Goal: Information Seeking & Learning: Learn about a topic

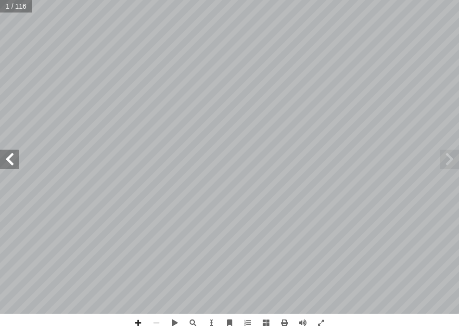
click at [10, 159] on span at bounding box center [9, 159] width 19 height 19
click at [16, 163] on span at bounding box center [9, 159] width 19 height 19
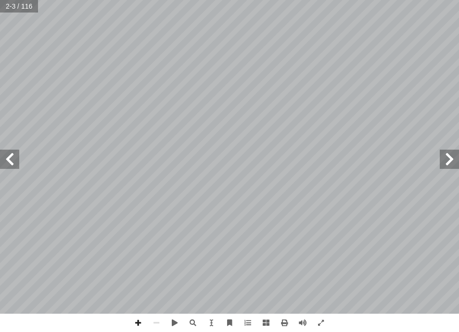
click at [16, 163] on span at bounding box center [9, 159] width 19 height 19
click at [15, 162] on span at bounding box center [9, 159] width 19 height 19
click at [12, 160] on span at bounding box center [9, 159] width 19 height 19
click at [11, 161] on span at bounding box center [9, 159] width 19 height 19
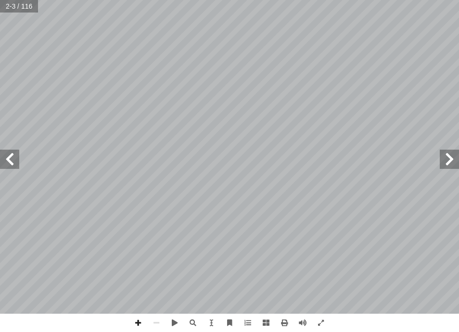
click at [13, 164] on span at bounding box center [9, 159] width 19 height 19
click at [12, 164] on span at bounding box center [9, 159] width 19 height 19
click at [9, 166] on span at bounding box center [9, 159] width 19 height 19
click at [8, 165] on span at bounding box center [9, 159] width 19 height 19
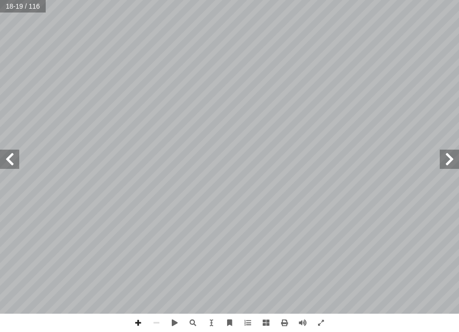
click at [8, 165] on span at bounding box center [9, 159] width 19 height 19
click at [7, 164] on span at bounding box center [9, 159] width 19 height 19
click at [6, 163] on span at bounding box center [9, 159] width 19 height 19
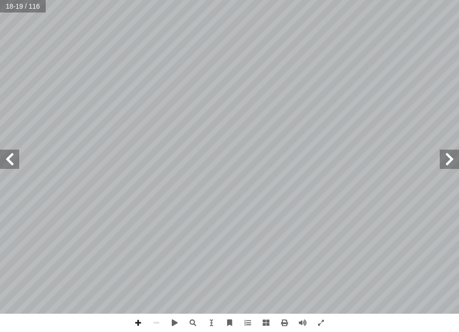
click at [6, 163] on span at bounding box center [9, 159] width 19 height 19
click at [5, 165] on span at bounding box center [9, 159] width 19 height 19
click at [5, 166] on span at bounding box center [9, 159] width 19 height 19
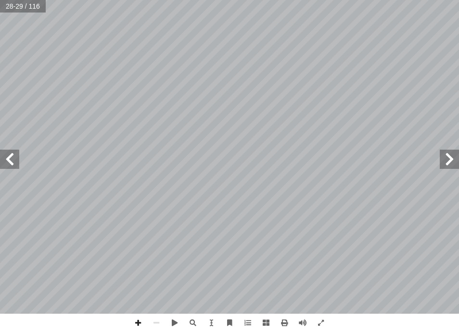
click at [5, 166] on span at bounding box center [9, 159] width 19 height 19
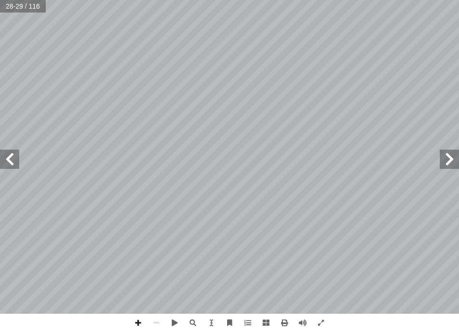
click at [5, 166] on span at bounding box center [9, 159] width 19 height 19
click at [4, 164] on span at bounding box center [9, 159] width 19 height 19
click at [446, 161] on span at bounding box center [449, 159] width 19 height 19
click at [144, 325] on span at bounding box center [138, 323] width 18 height 18
click at [14, 159] on span at bounding box center [9, 159] width 19 height 19
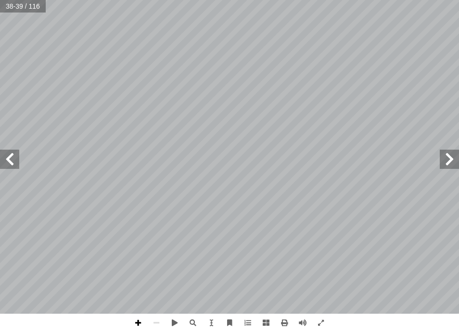
click at [134, 322] on span at bounding box center [138, 323] width 18 height 18
click at [12, 160] on span at bounding box center [9, 159] width 19 height 19
click at [451, 154] on span at bounding box center [449, 159] width 19 height 19
click at [0, 163] on span at bounding box center [9, 159] width 19 height 19
click at [1, 165] on span at bounding box center [9, 159] width 19 height 19
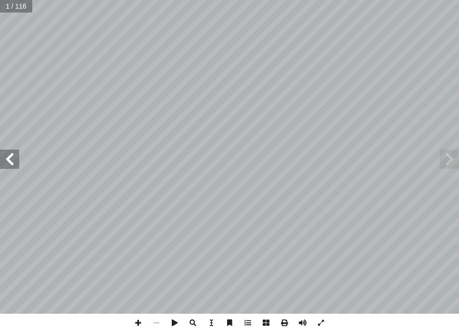
click at [3, 169] on span at bounding box center [9, 159] width 19 height 19
click at [3, 167] on span at bounding box center [9, 159] width 19 height 19
click at [4, 167] on span at bounding box center [9, 159] width 19 height 19
click at [5, 169] on span at bounding box center [9, 159] width 19 height 19
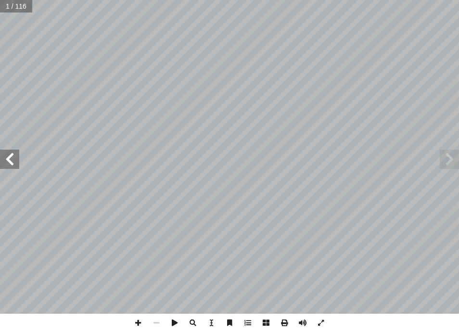
click at [5, 169] on span at bounding box center [9, 159] width 19 height 19
click at [7, 169] on span at bounding box center [9, 159] width 19 height 19
click at [8, 170] on div "الرياضيات ليف: أ ا فريق الت ) ً د. [PERSON_NAME] (منسقا . ميسون بسيسو أ � .[PER…" at bounding box center [229, 157] width 459 height 314
click at [15, 164] on span at bounding box center [9, 159] width 19 height 19
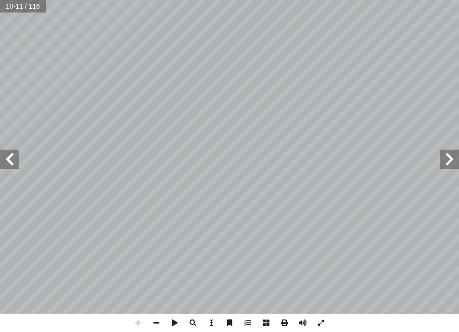
click at [15, 164] on span at bounding box center [9, 159] width 19 height 19
click at [14, 163] on span at bounding box center [9, 159] width 19 height 19
click at [14, 164] on span at bounding box center [9, 159] width 19 height 19
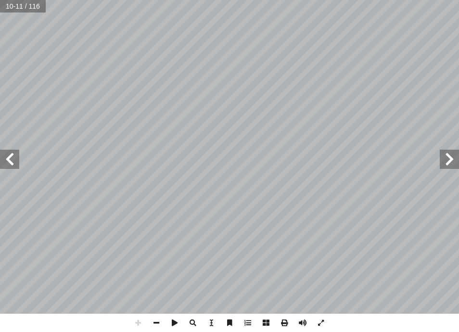
click at [15, 165] on span at bounding box center [9, 159] width 19 height 19
click at [13, 163] on span at bounding box center [9, 159] width 19 height 19
click at [13, 164] on span at bounding box center [9, 159] width 19 height 19
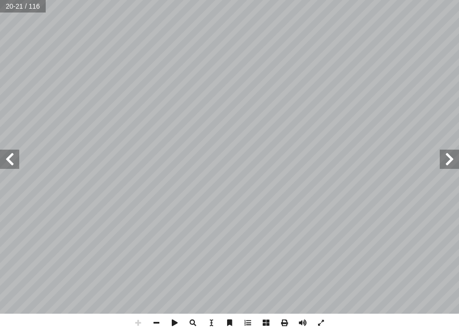
click at [13, 164] on span at bounding box center [9, 159] width 19 height 19
click at [15, 165] on span at bounding box center [9, 159] width 19 height 19
click at [14, 163] on span at bounding box center [9, 159] width 19 height 19
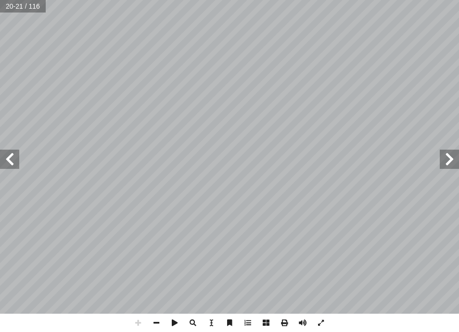
click at [14, 163] on span at bounding box center [9, 159] width 19 height 19
click at [16, 164] on span at bounding box center [9, 159] width 19 height 19
click at [16, 163] on span at bounding box center [9, 159] width 19 height 19
click at [18, 166] on span at bounding box center [9, 159] width 19 height 19
click at [19, 166] on span at bounding box center [9, 159] width 19 height 19
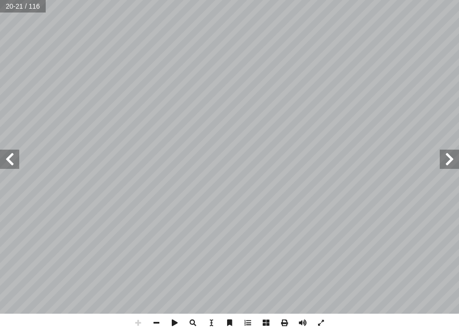
click at [19, 165] on span at bounding box center [9, 159] width 19 height 19
click at [19, 163] on span at bounding box center [9, 159] width 19 height 19
click at [21, 167] on div "١٦ : ُ ل ِ م ْ ك أ ا جـ) ٌ عداد أ ا هي ٨ ، ٦ ، ٤ ، 2 ، ٠ : ُ عداد أ � ال ٌ عداد…" at bounding box center [229, 157] width 459 height 314
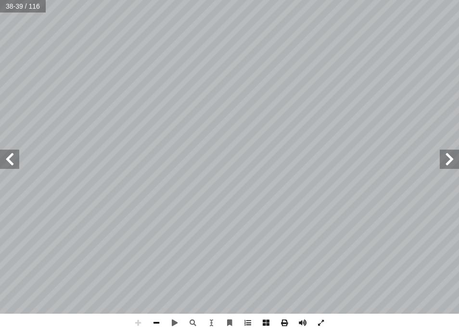
click at [158, 328] on span at bounding box center [156, 323] width 18 height 18
click at [136, 326] on span at bounding box center [138, 323] width 18 height 18
click at [159, 320] on span at bounding box center [156, 323] width 18 height 18
click at [150, 328] on span at bounding box center [156, 323] width 18 height 18
click at [459, 25] on html "الصفحة الرئيسية الصف الأول الصف الثاني الصف الثالث الصف الرابع الصف الخامس الصف…" at bounding box center [229, 32] width 459 height 65
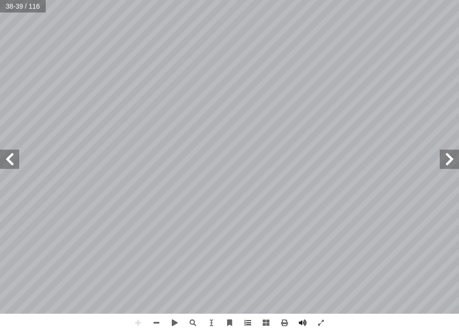
click at [1, 7] on input "text" at bounding box center [22, 6] width 45 height 13
